Goal: Find contact information: Find contact information

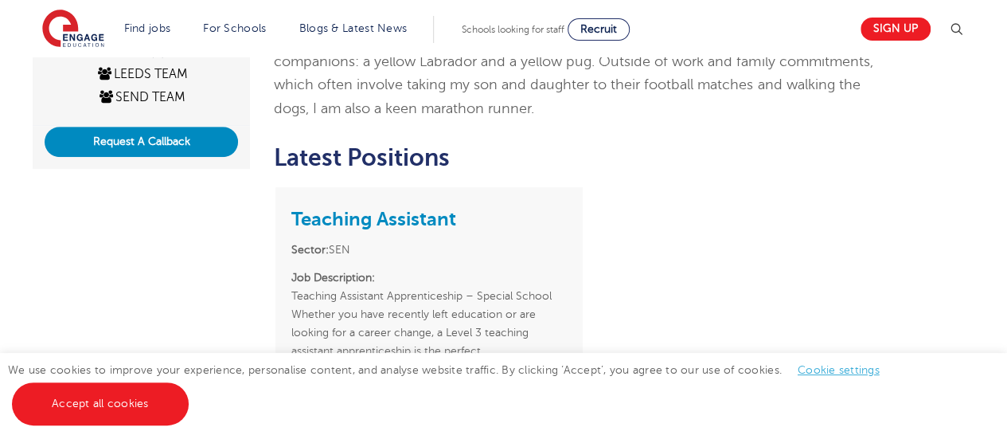
scroll to position [433, 0]
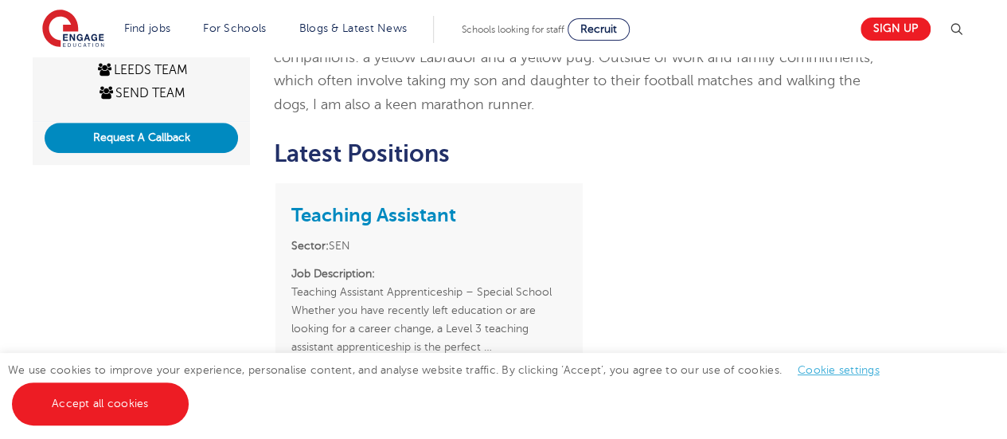
drag, startPoint x: 1002, startPoint y: 191, endPoint x: 1015, endPoint y: 298, distance: 108.2
click at [1006, 298] on html "Find jobs All vacancies We have one of the UK's largest database. and with hund…" at bounding box center [503, 274] width 1007 height 1415
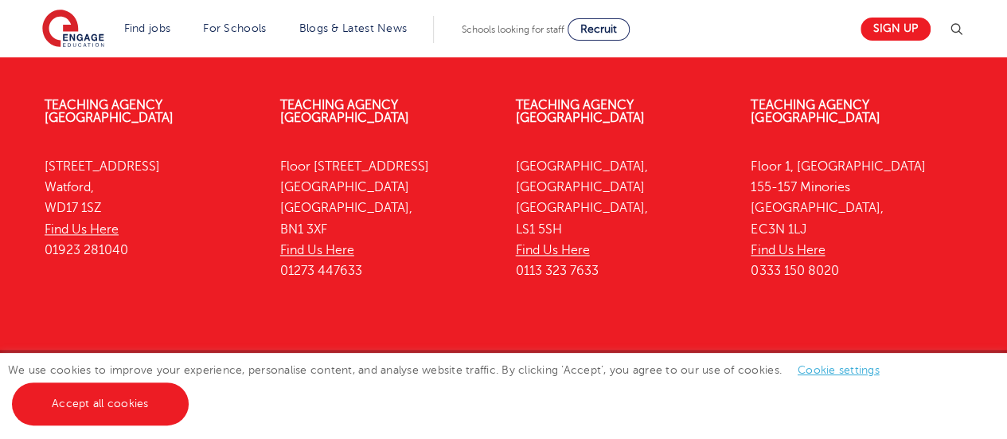
scroll to position [942, 0]
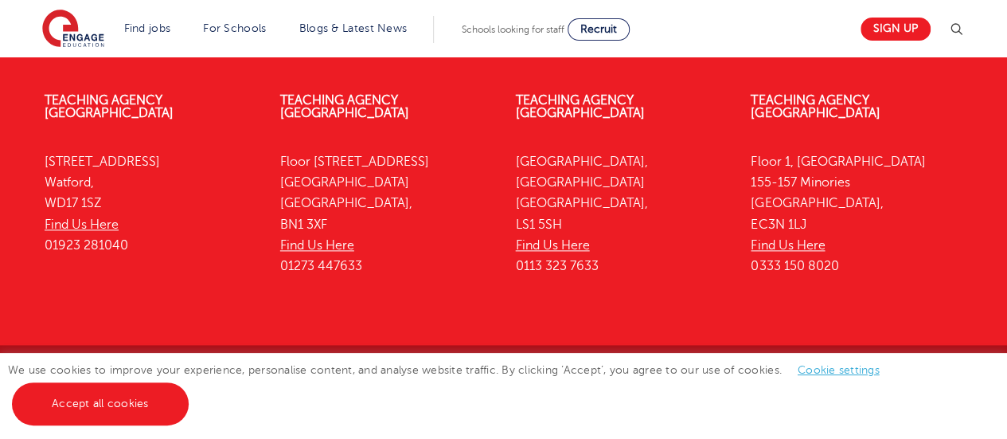
drag, startPoint x: 609, startPoint y: 230, endPoint x: 513, endPoint y: 235, distance: 96.4
click at [513, 235] on div "Teaching Agency Leeds Yorkshire House, Greek Street Leeds, LS1 5SH Find Us Here…" at bounding box center [622, 187] width 236 height 235
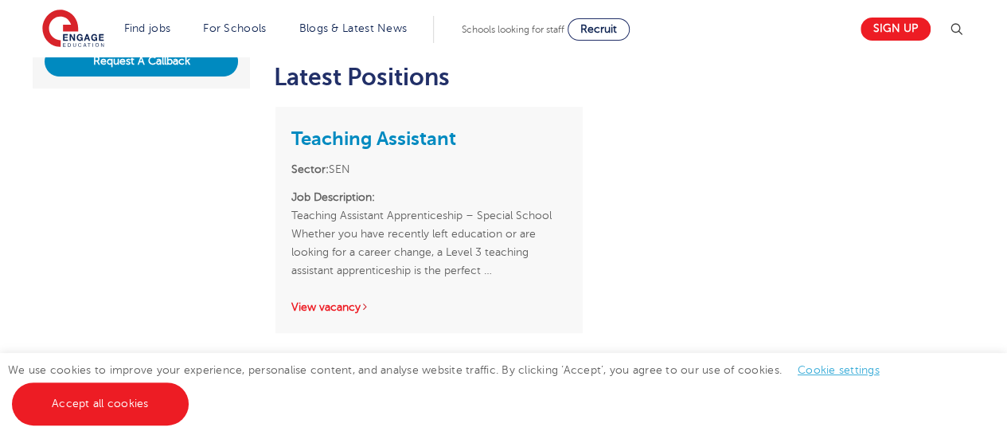
scroll to position [406, 0]
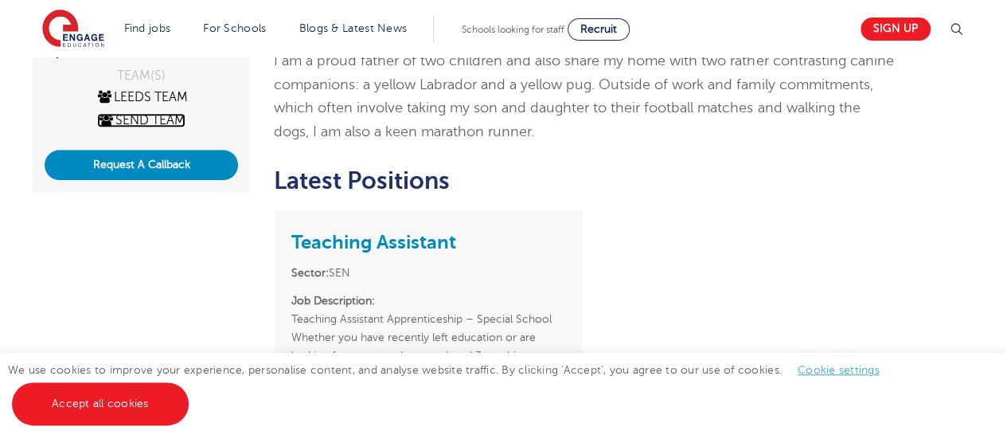
click at [145, 123] on link "SEND Team" at bounding box center [141, 120] width 88 height 14
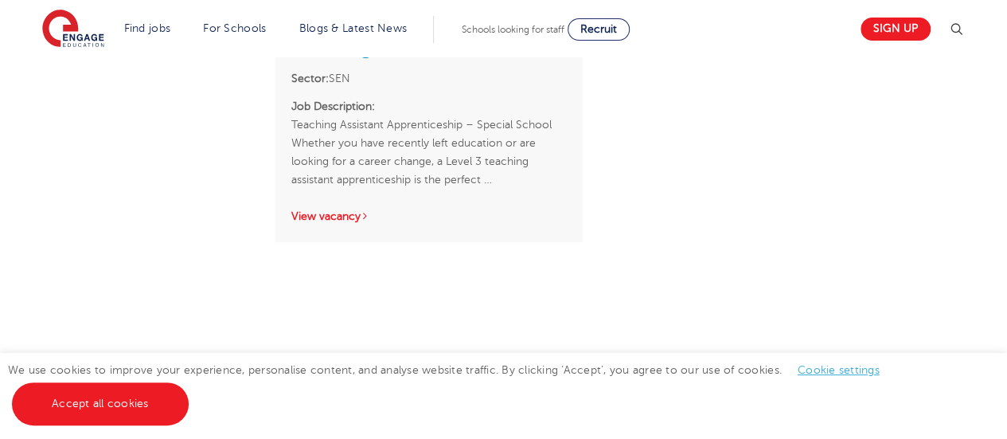
scroll to position [13, 0]
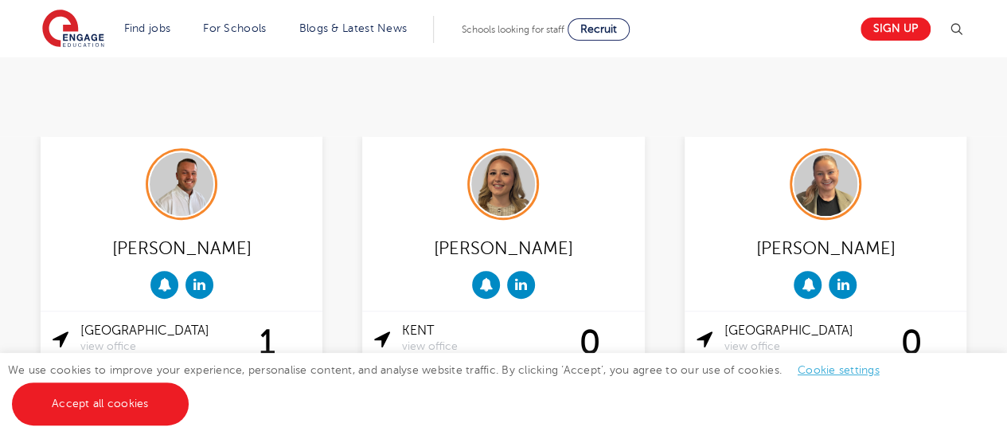
scroll to position [441, 0]
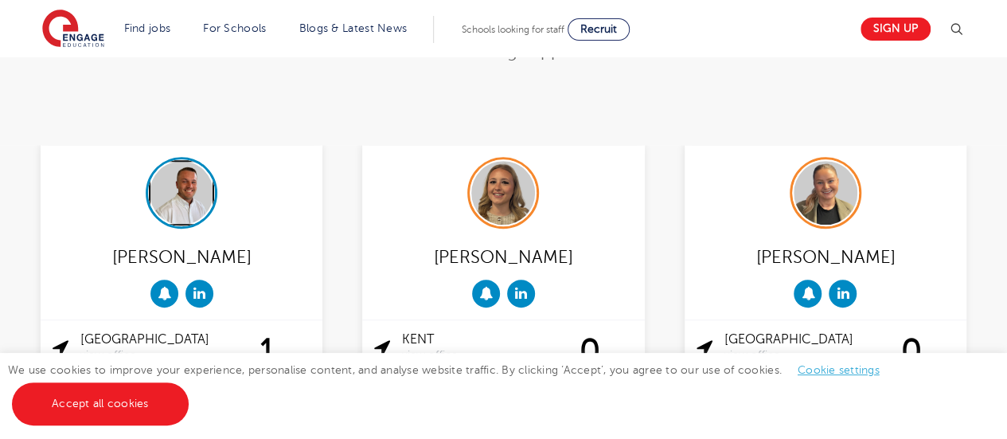
click at [183, 161] on img at bounding box center [182, 193] width 64 height 64
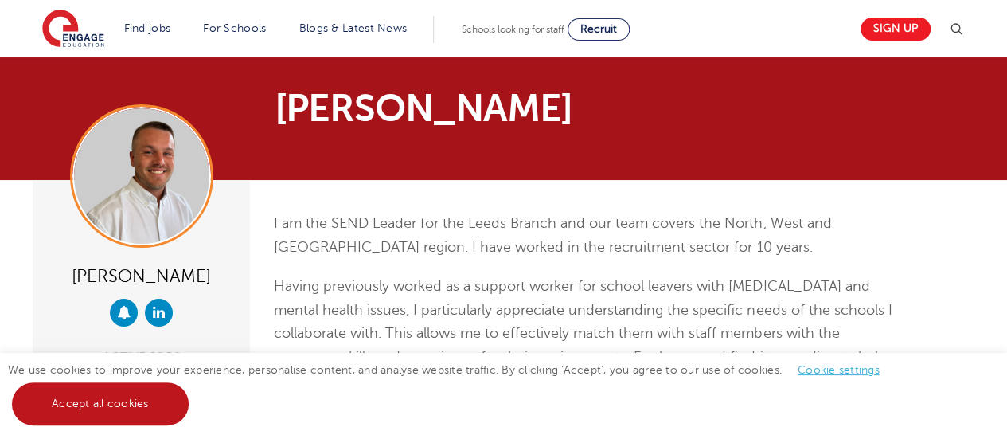
click at [113, 410] on link "Accept all cookies" at bounding box center [100, 403] width 177 height 43
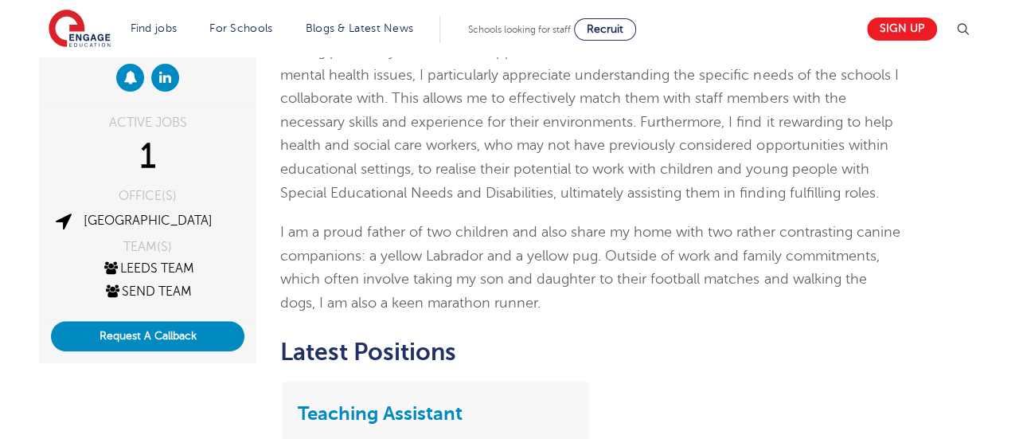
scroll to position [232, 0]
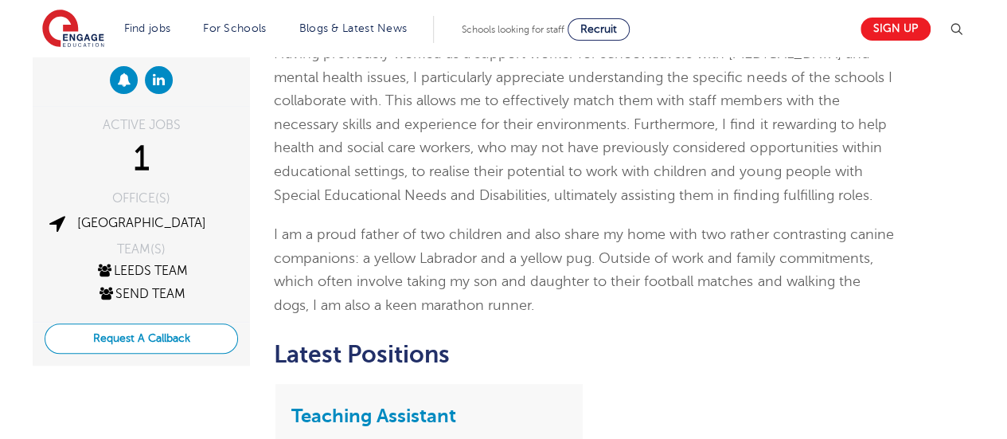
click at [217, 330] on button "Request A Callback" at bounding box center [141, 338] width 193 height 30
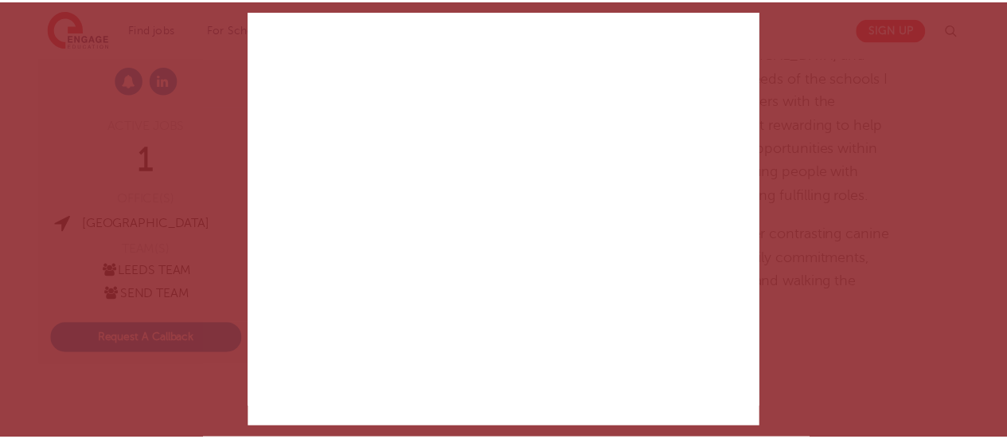
scroll to position [503, 0]
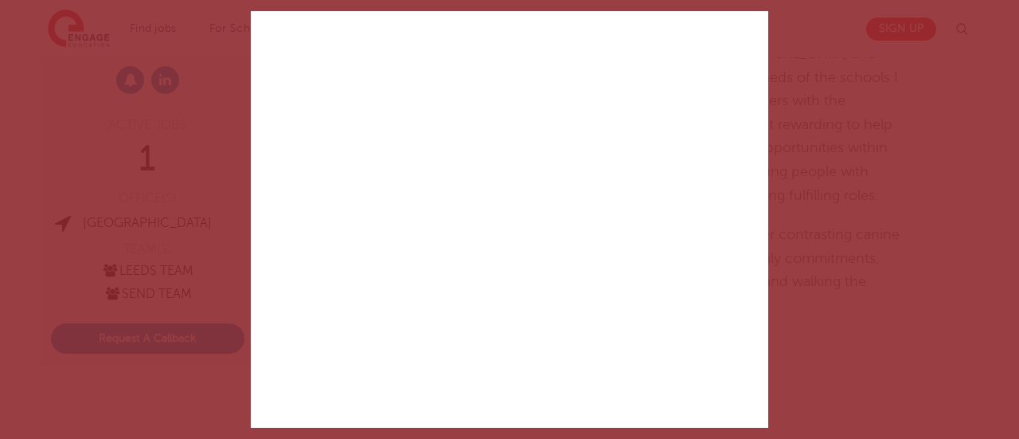
click at [871, 52] on div "✕ Created with Sketch. Help is at hand We run a personal service, all free, jus…" at bounding box center [509, 219] width 1019 height 439
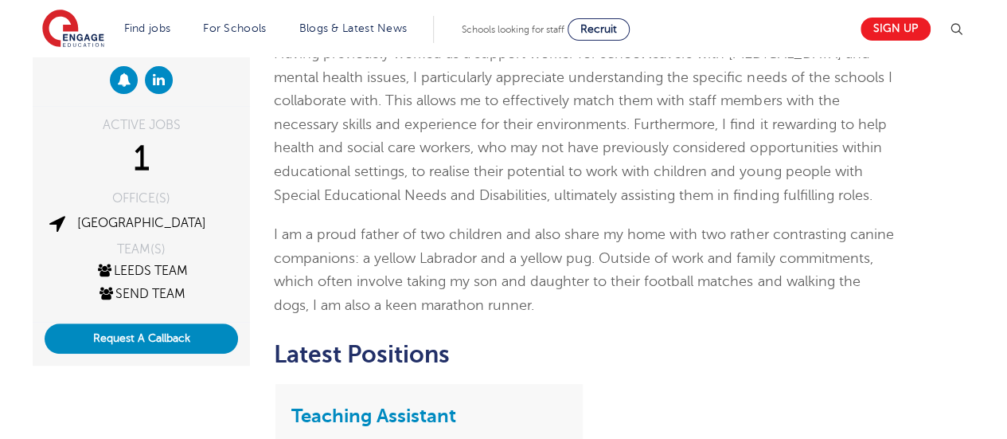
drag, startPoint x: 1007, startPoint y: 152, endPoint x: 1018, endPoint y: 131, distance: 23.5
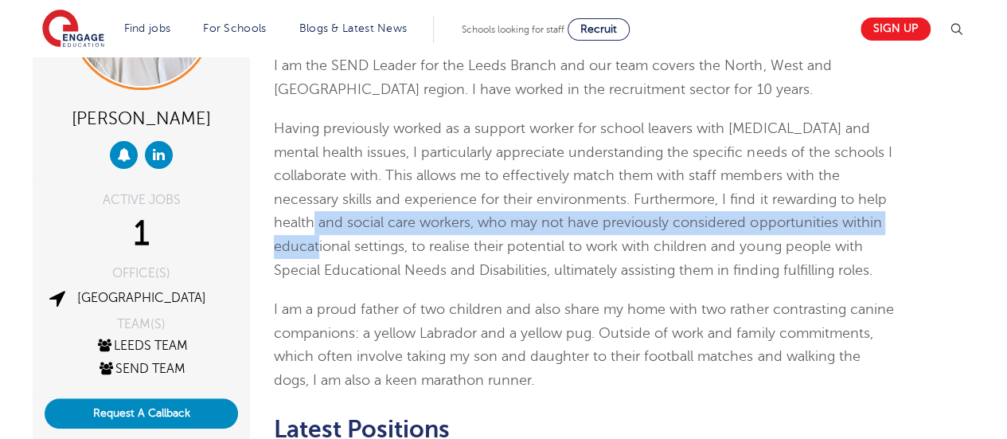
scroll to position [154, 0]
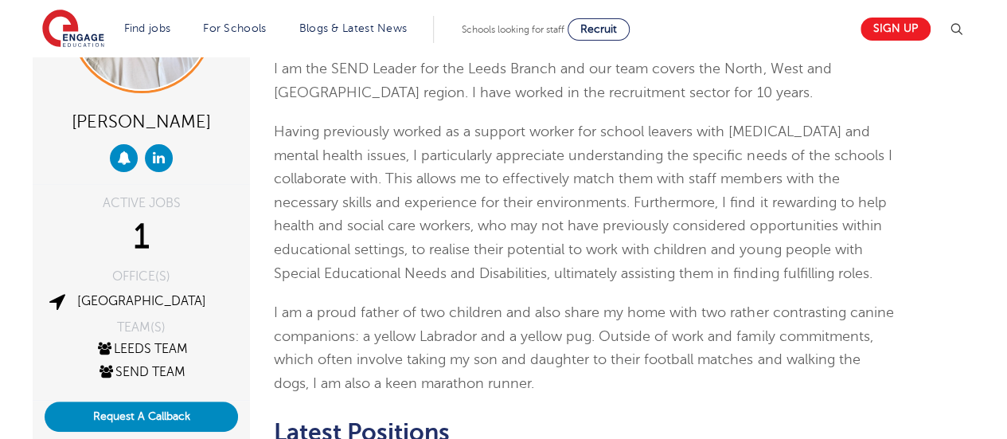
click at [944, 157] on div "Liam Ffrench ACTIVE JOBS 1 OFFICE(S) Leeds TEAM(S) Leeds Team SEND Team Request…" at bounding box center [504, 397] width 966 height 745
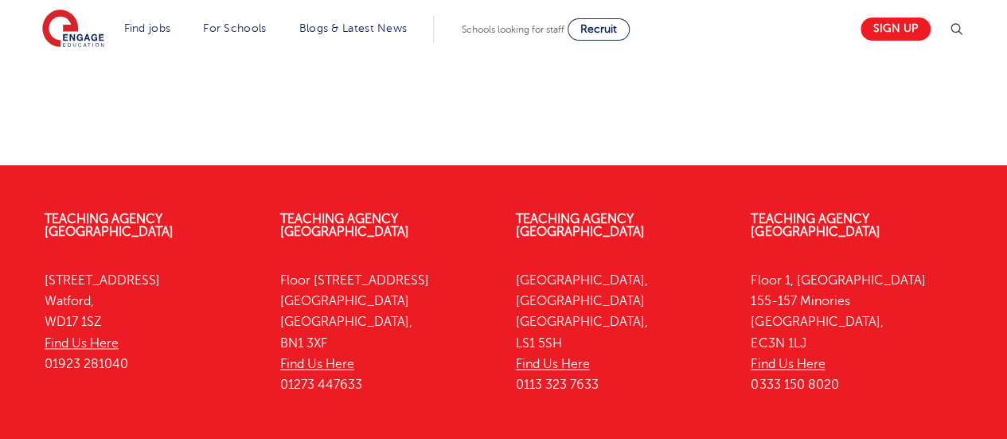
scroll to position [909, 0]
